Goal: Find contact information: Find contact information

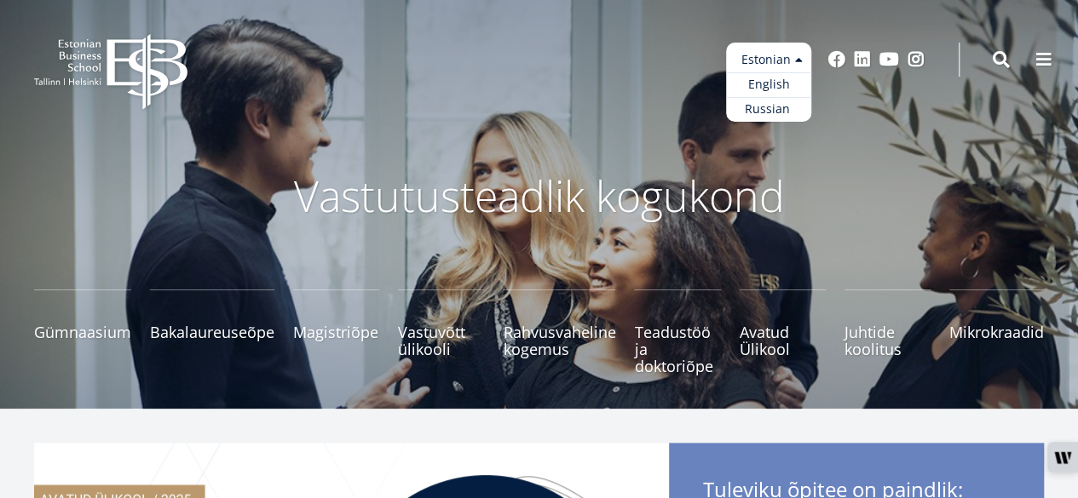
click at [801, 59] on ul "Estonian English Russian" at bounding box center [768, 82] width 85 height 79
click at [772, 85] on link "English" at bounding box center [768, 84] width 85 height 25
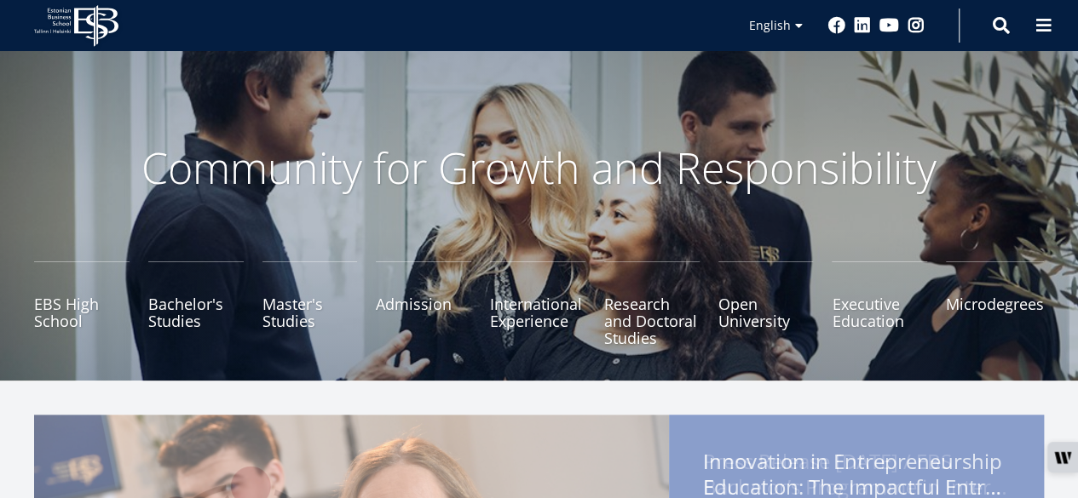
scroll to position [30, 0]
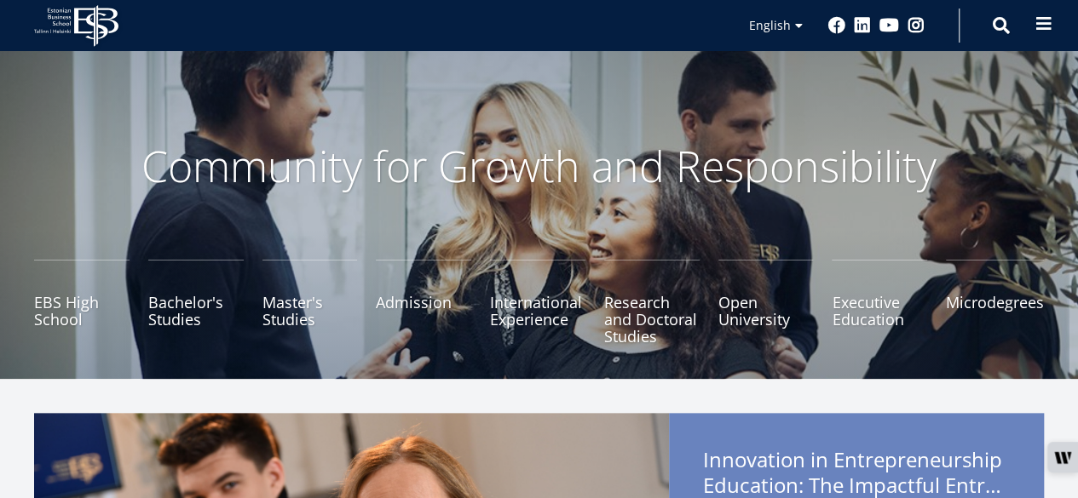
click at [1046, 30] on span at bounding box center [1043, 23] width 17 height 17
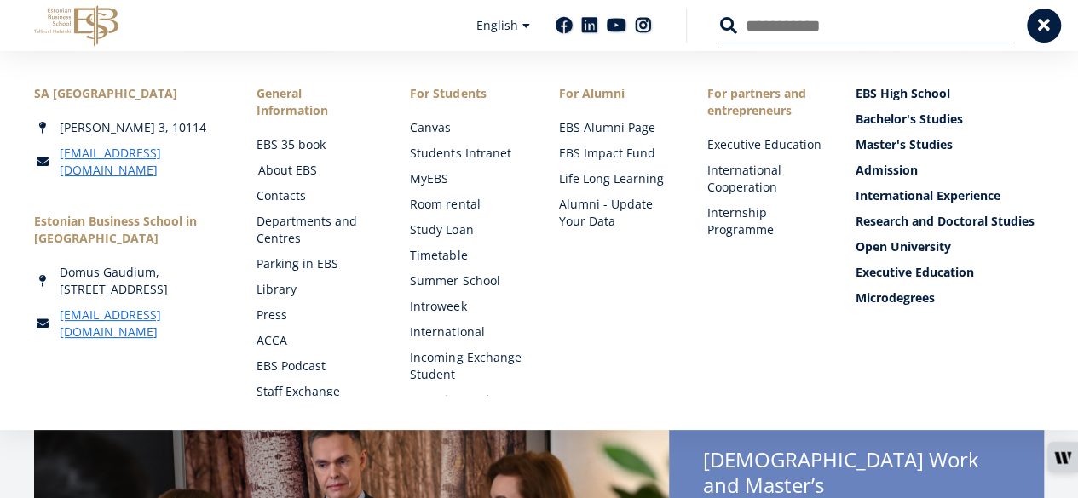
click at [297, 170] on link "About EBS" at bounding box center [317, 170] width 119 height 17
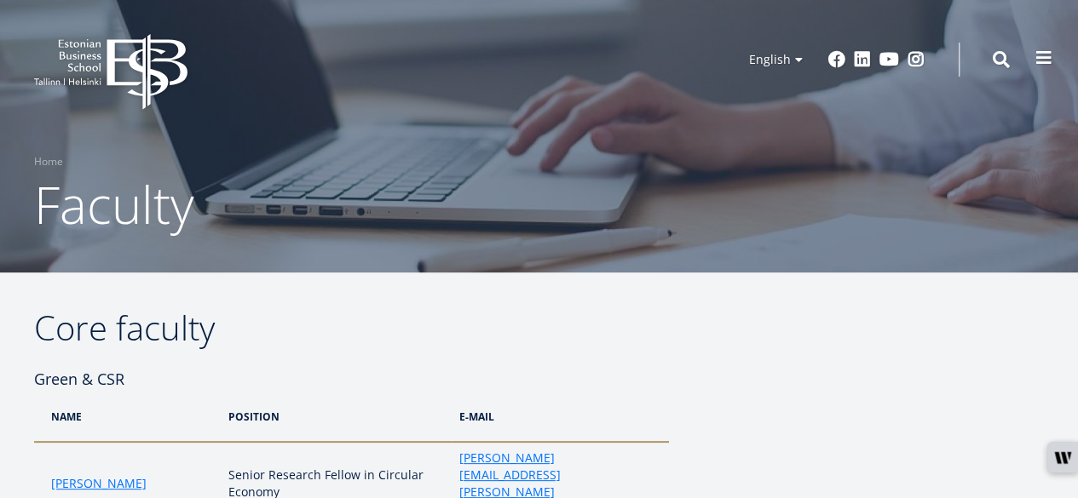
click at [1035, 59] on span at bounding box center [1043, 57] width 17 height 17
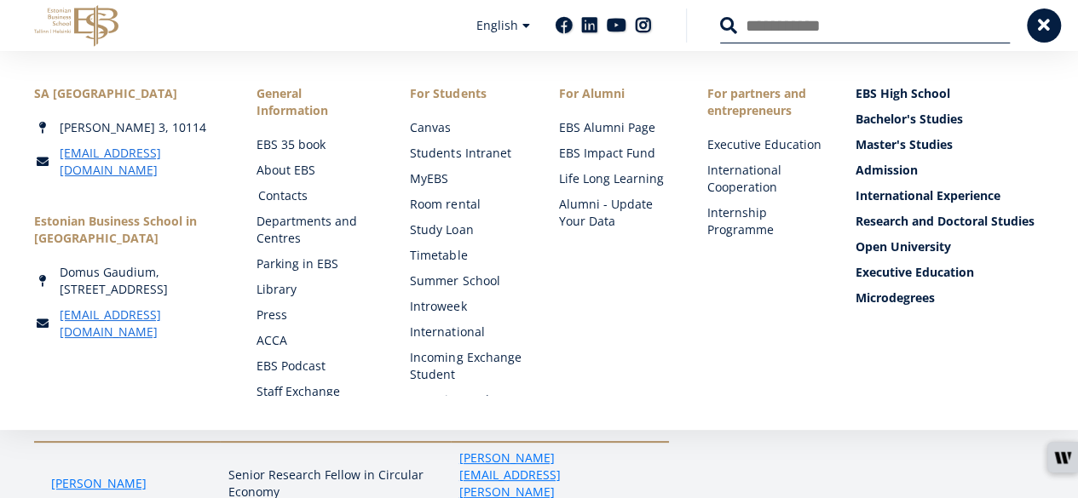
click at [291, 197] on link "Contacts" at bounding box center [317, 195] width 119 height 17
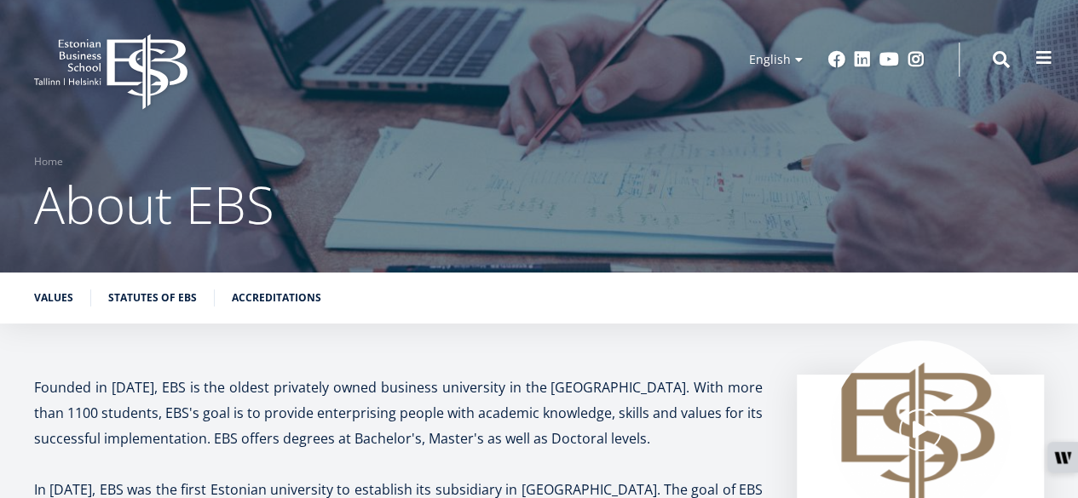
click at [1042, 64] on span at bounding box center [1043, 57] width 17 height 17
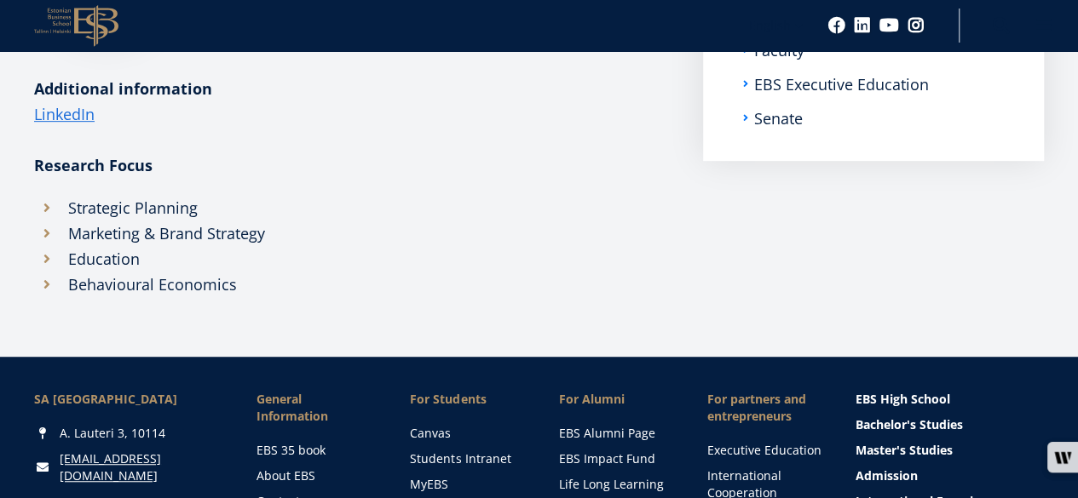
scroll to position [268, 0]
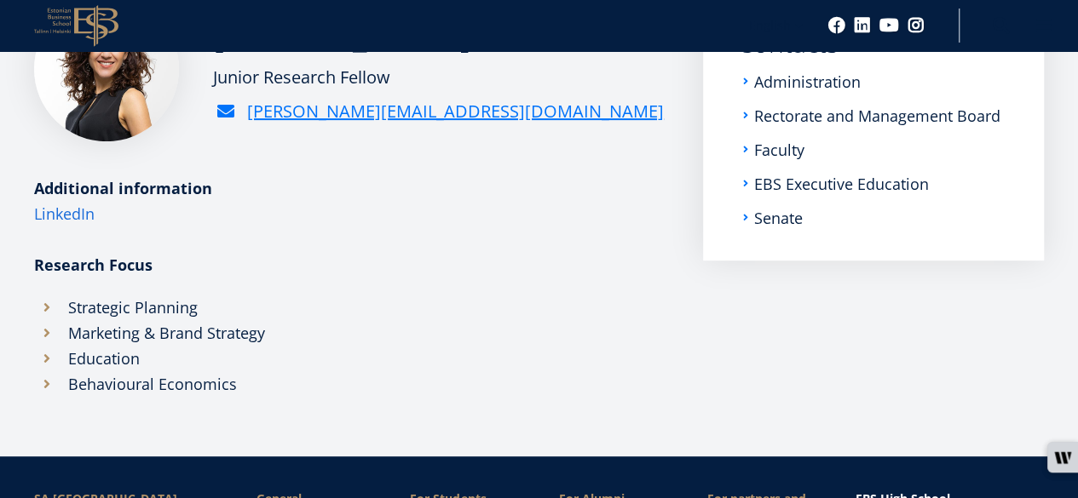
click at [78, 227] on link "LinkedIn" at bounding box center [64, 214] width 60 height 26
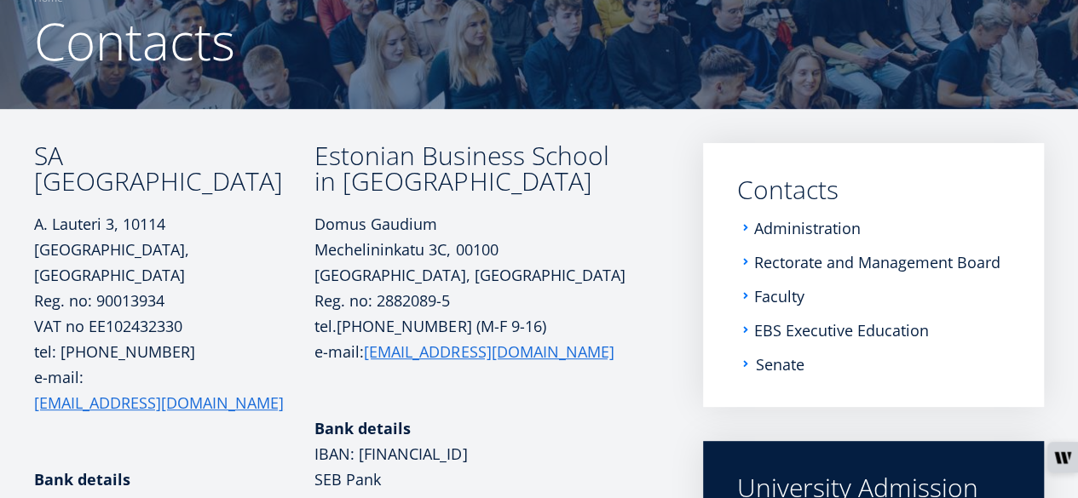
click at [787, 360] on link "Senate" at bounding box center [780, 364] width 49 height 17
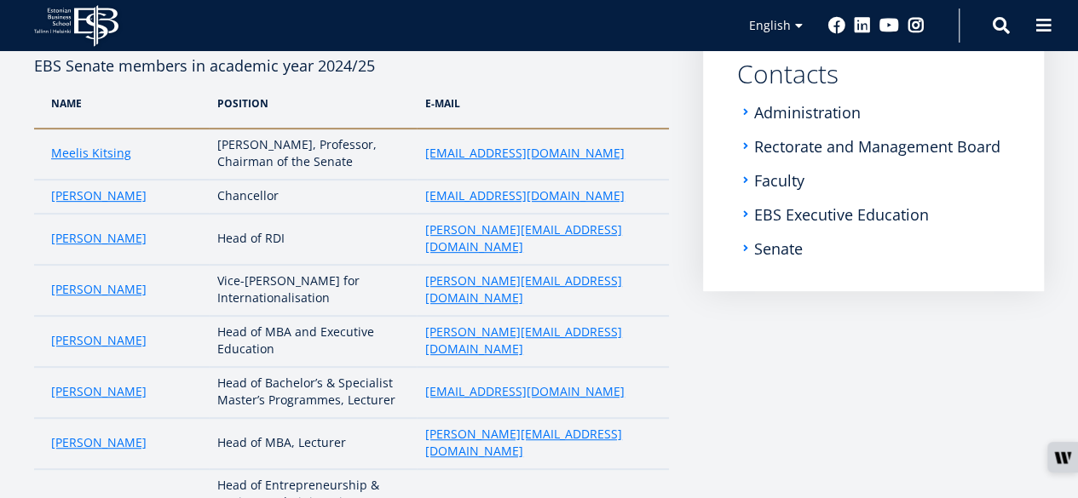
scroll to position [279, 0]
click at [786, 139] on link "Rectorate and Management Board" at bounding box center [879, 147] width 246 height 17
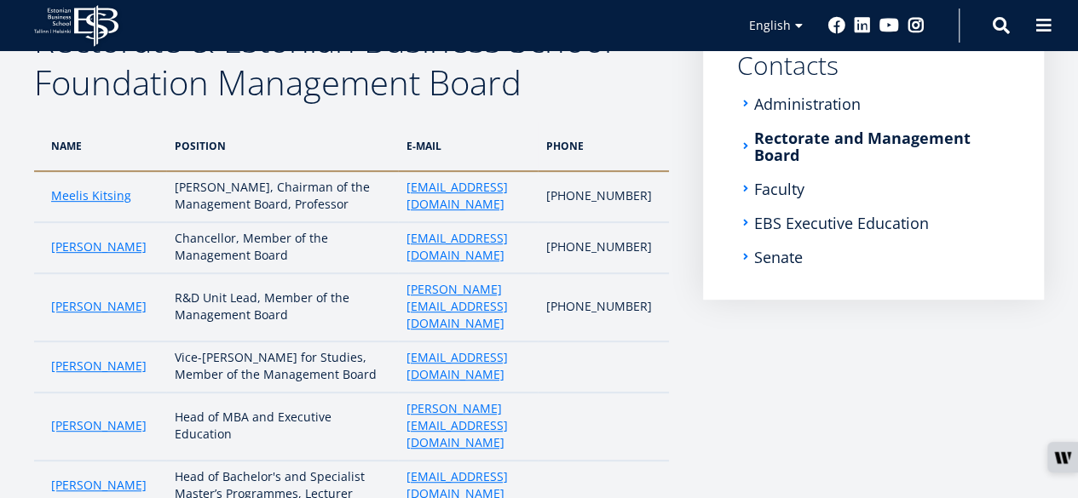
scroll to position [287, 0]
click at [780, 103] on link "Administration" at bounding box center [809, 104] width 107 height 17
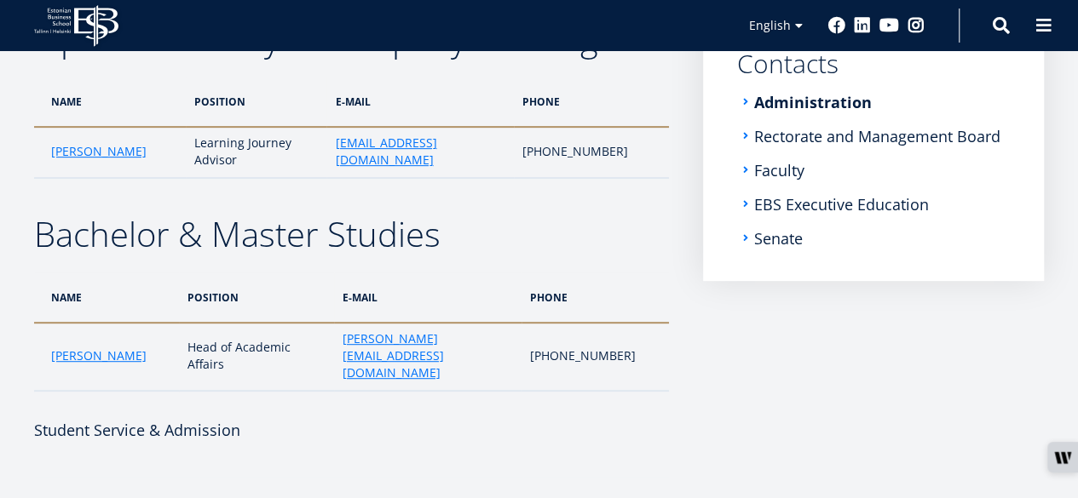
scroll to position [224, 0]
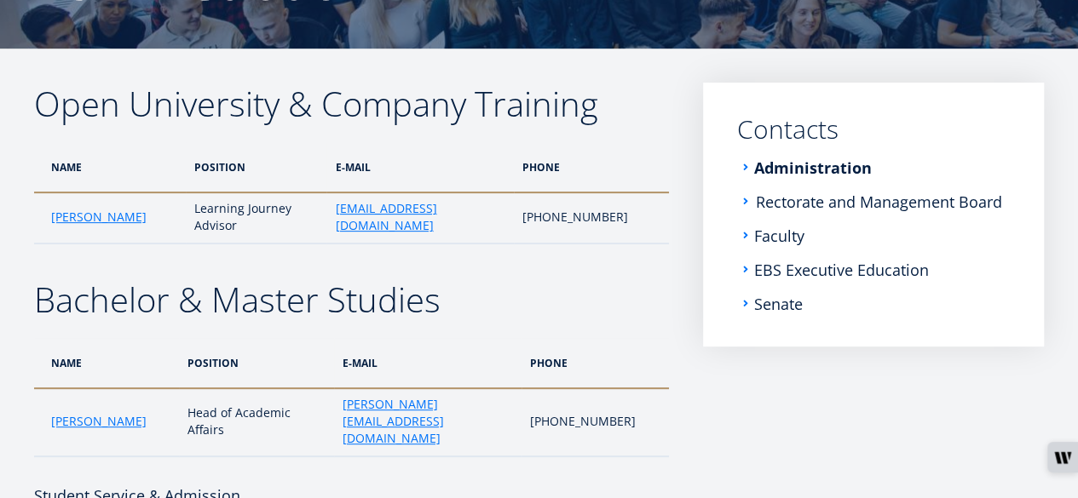
click at [823, 202] on link "Rectorate and Management Board" at bounding box center [879, 201] width 246 height 17
